Goal: Information Seeking & Learning: Learn about a topic

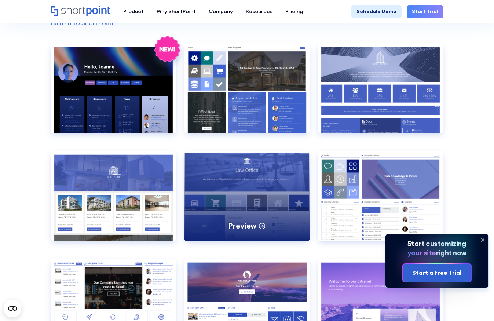
scroll to position [612, 0]
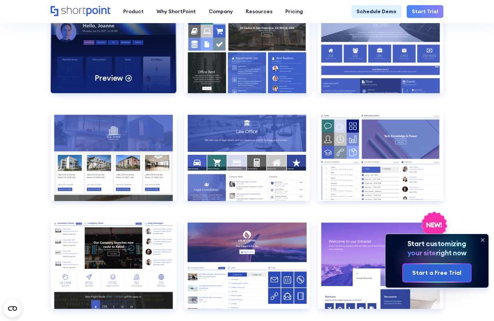
click at [114, 60] on div "Preview" at bounding box center [114, 48] width 126 height 90
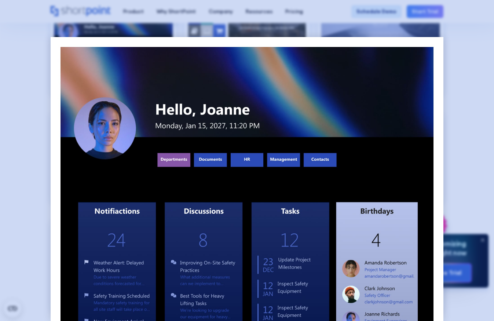
click at [477, 119] on div at bounding box center [247, 160] width 494 height 321
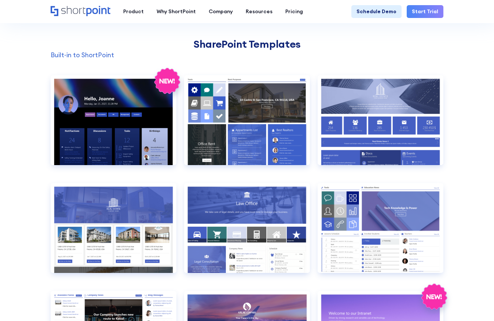
scroll to position [581, 0]
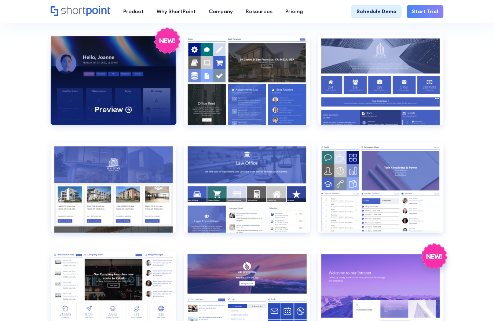
click at [110, 87] on div "Preview" at bounding box center [114, 80] width 126 height 90
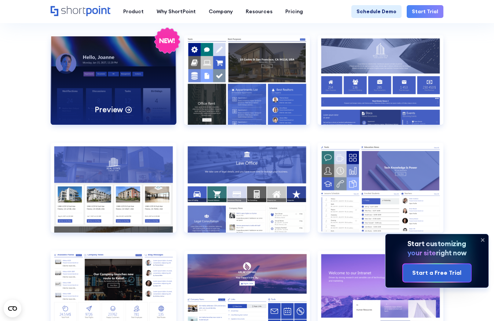
scroll to position [0, 0]
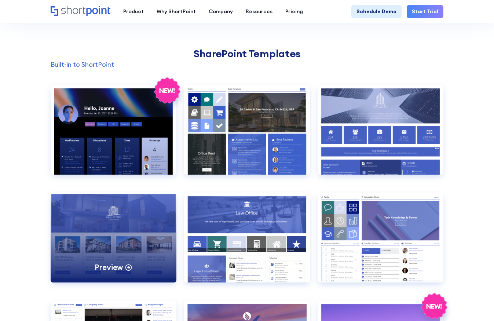
scroll to position [550, 0]
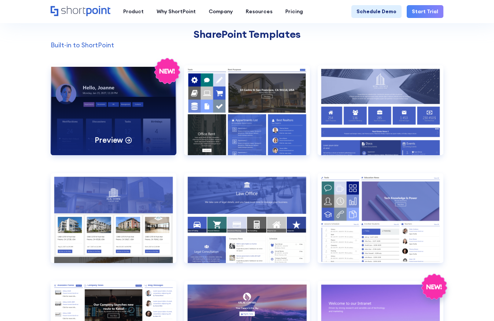
click at [133, 108] on div "Preview" at bounding box center [114, 110] width 126 height 90
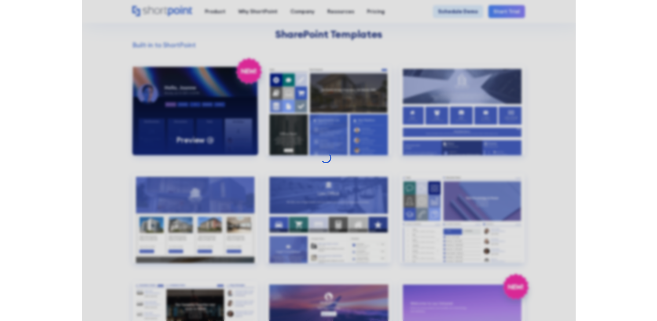
scroll to position [0, 0]
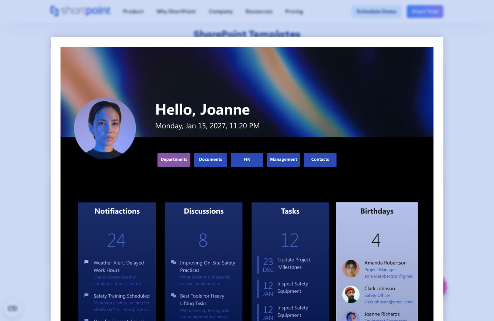
click at [468, 78] on div at bounding box center [247, 160] width 494 height 321
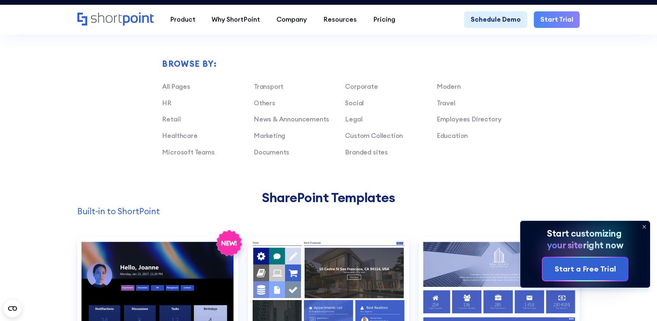
click at [493, 227] on icon at bounding box center [644, 226] width 3 height 3
